Goal: Transaction & Acquisition: Purchase product/service

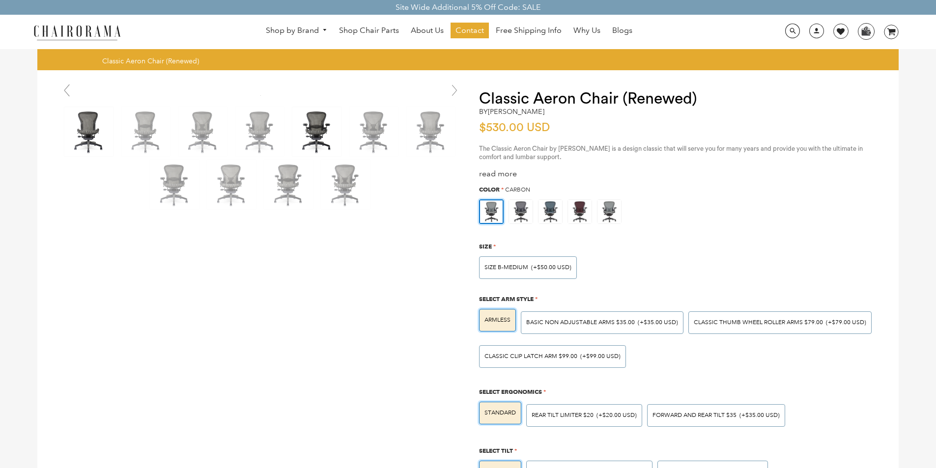
click at [298, 117] on img at bounding box center [316, 131] width 49 height 49
click at [574, 26] on link "Why Us" at bounding box center [586, 31] width 37 height 16
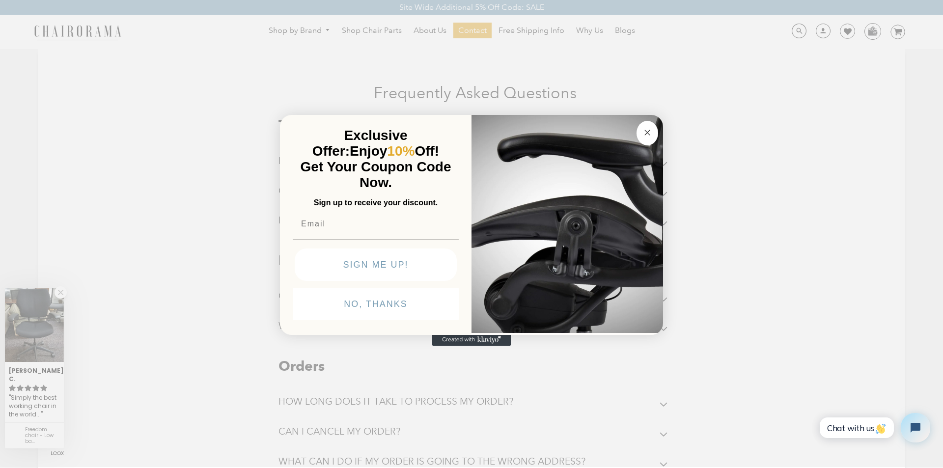
click at [641, 121] on button "Close dialog" at bounding box center [648, 133] width 22 height 25
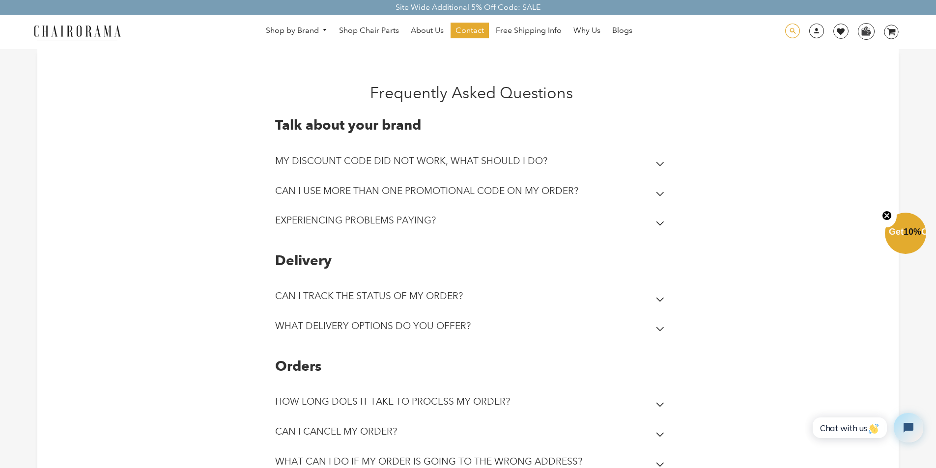
click at [791, 34] on span at bounding box center [792, 31] width 15 height 15
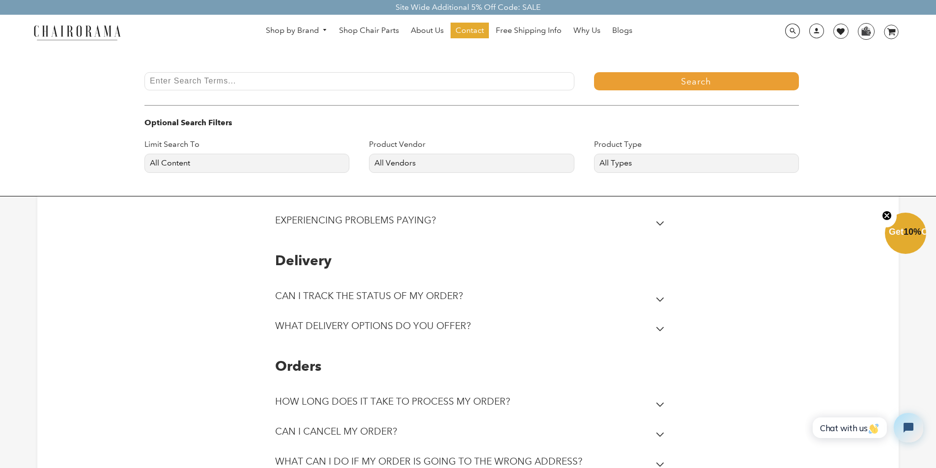
click at [56, 324] on div at bounding box center [468, 234] width 936 height 468
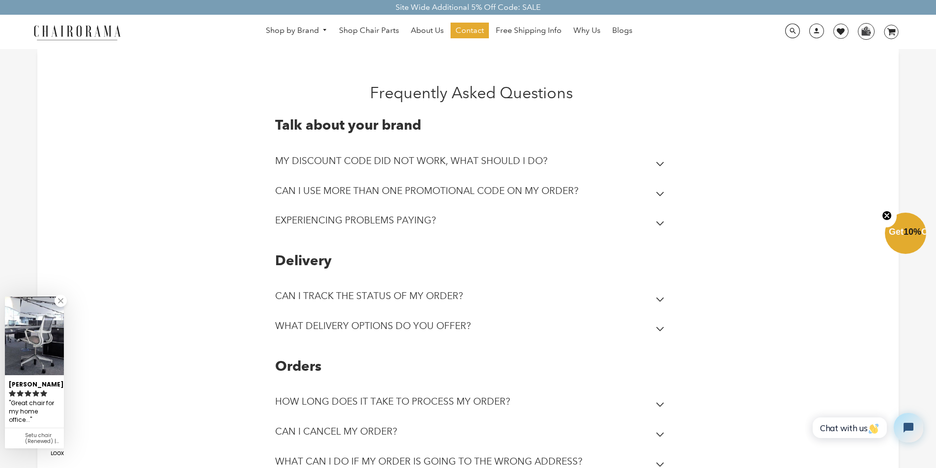
click at [879, 27] on link "0 image/svg+xml Layer 1" at bounding box center [888, 32] width 22 height 15
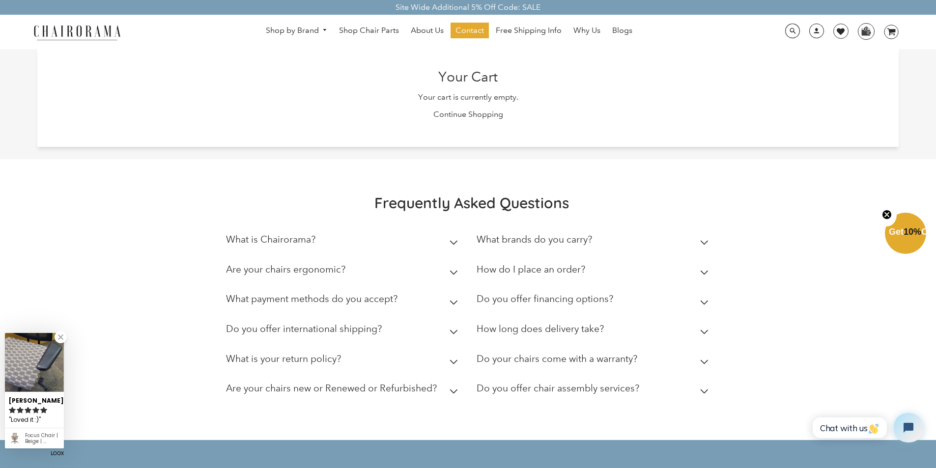
click at [746, 0] on div "Site Wide Additional 5% Off Code: SALE" at bounding box center [468, 7] width 936 height 15
